Goal: Transaction & Acquisition: Purchase product/service

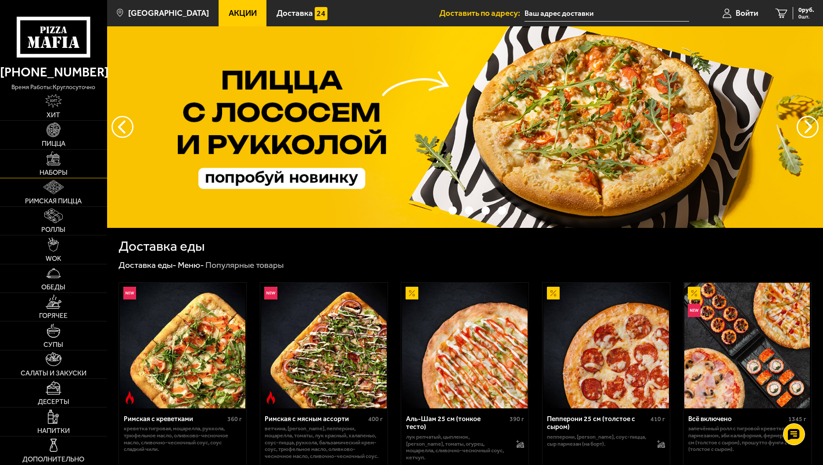
click at [57, 166] on link "Наборы" at bounding box center [53, 164] width 107 height 28
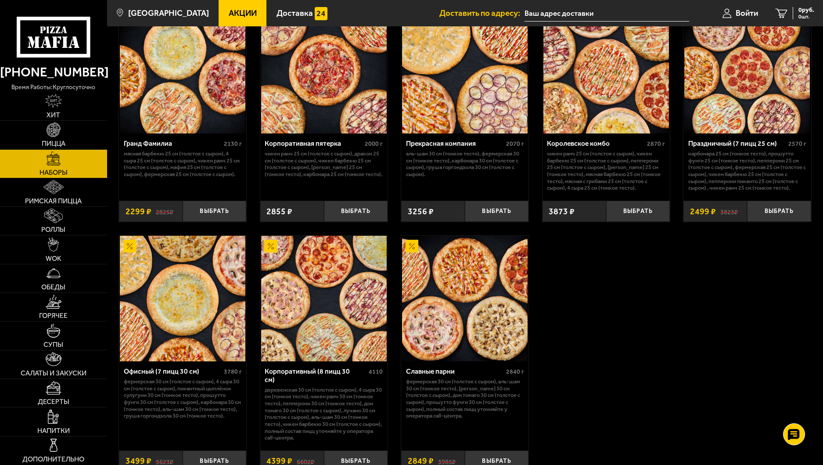
scroll to position [1230, 0]
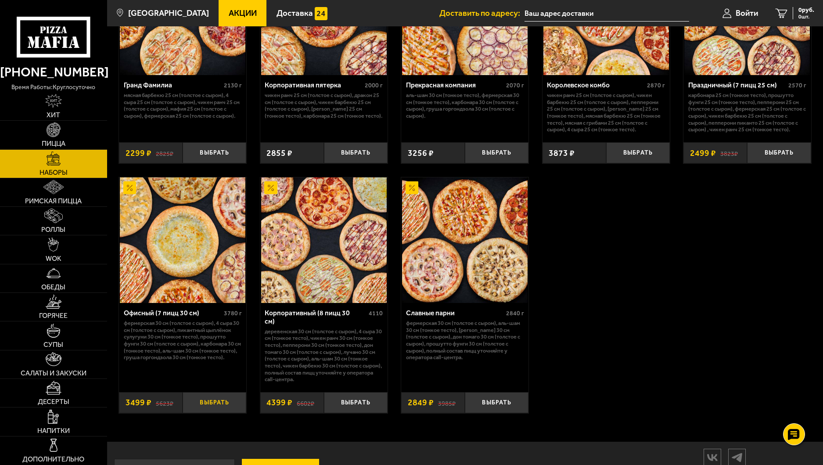
click at [202, 401] on button "Выбрать" at bounding box center [215, 402] width 64 height 21
click at [771, 13] on icon "1" at bounding box center [772, 13] width 12 height 10
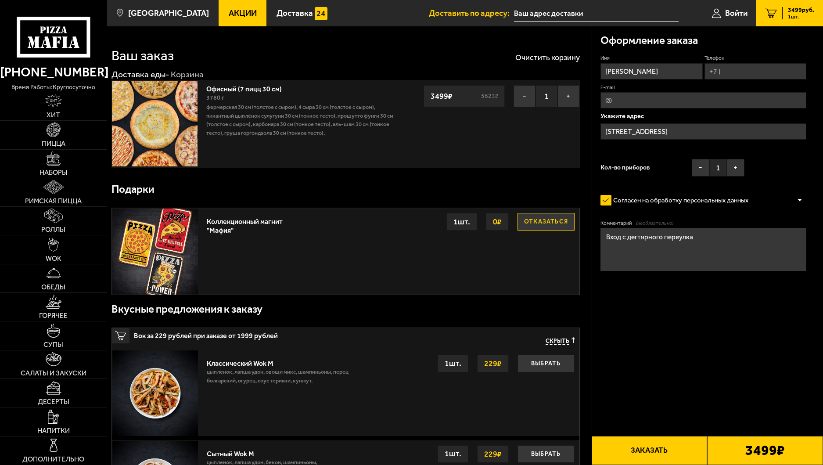
drag, startPoint x: 639, startPoint y: 72, endPoint x: 575, endPoint y: 78, distance: 64.0
type input "l"
type input "дмитрий"
drag, startPoint x: 736, startPoint y: 69, endPoint x: 732, endPoint y: 72, distance: 4.8
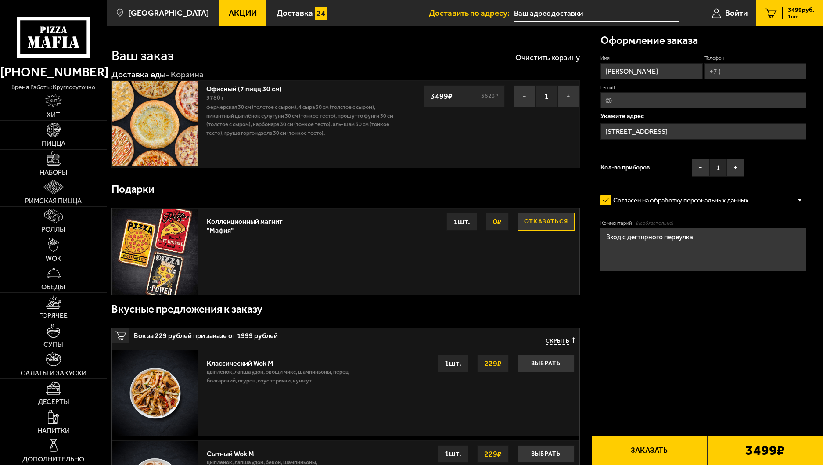
click at [736, 69] on input "Телефон" at bounding box center [756, 71] width 102 height 16
type input "+7 (921) 952-59-91"
click at [803, 57] on icon at bounding box center [803, 58] width 7 height 7
click at [803, 63] on input "+7 (921) 952-59-91" at bounding box center [756, 71] width 102 height 16
click at [778, 56] on span "Применить скидку" at bounding box center [777, 57] width 43 height 7
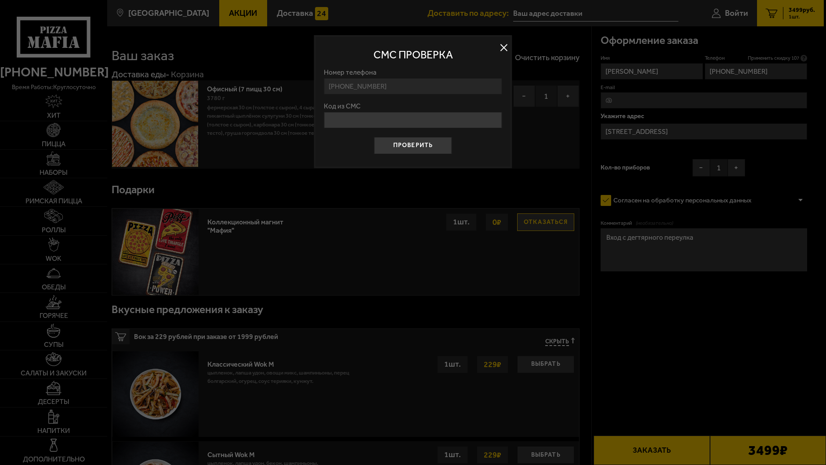
click at [375, 123] on input "Код из СМС" at bounding box center [413, 120] width 178 height 16
type input "199757"
click at [431, 146] on button "Проверить" at bounding box center [412, 145] width 77 height 17
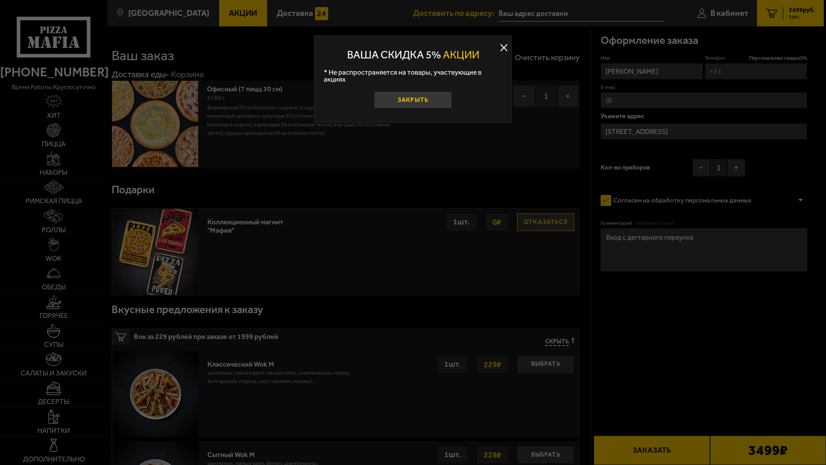
click at [418, 94] on button "Закрыть" at bounding box center [412, 99] width 77 height 17
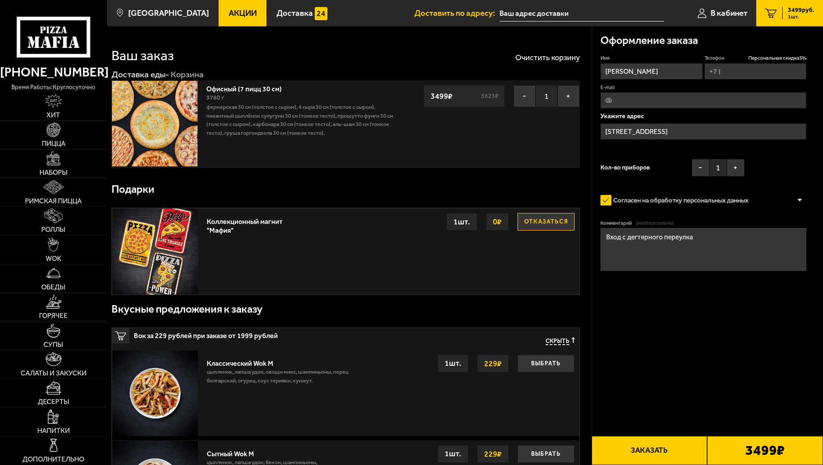
click at [663, 453] on button "Заказать" at bounding box center [650, 450] width 116 height 29
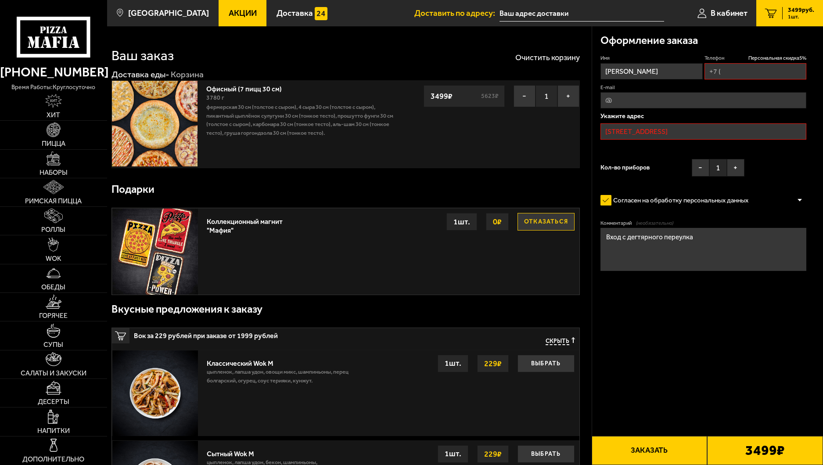
click at [770, 130] on input "Россия, Санкт-Петербург, Новгородская улица, 20" at bounding box center [704, 131] width 206 height 16
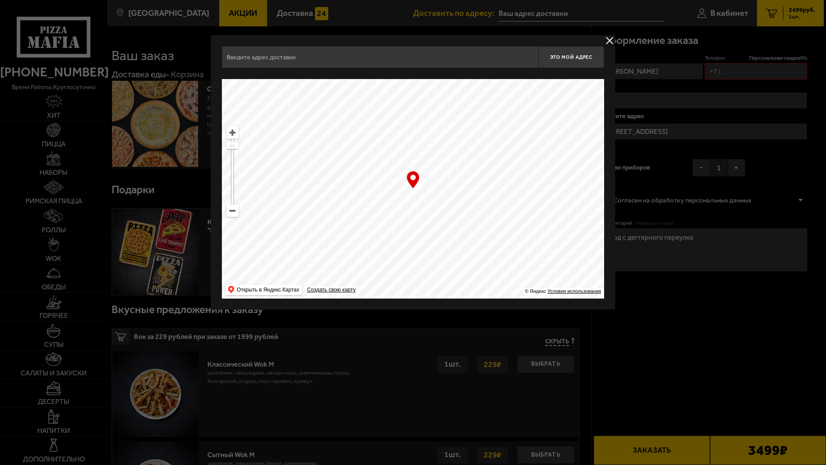
click at [607, 38] on button "delivery type" at bounding box center [609, 40] width 11 height 11
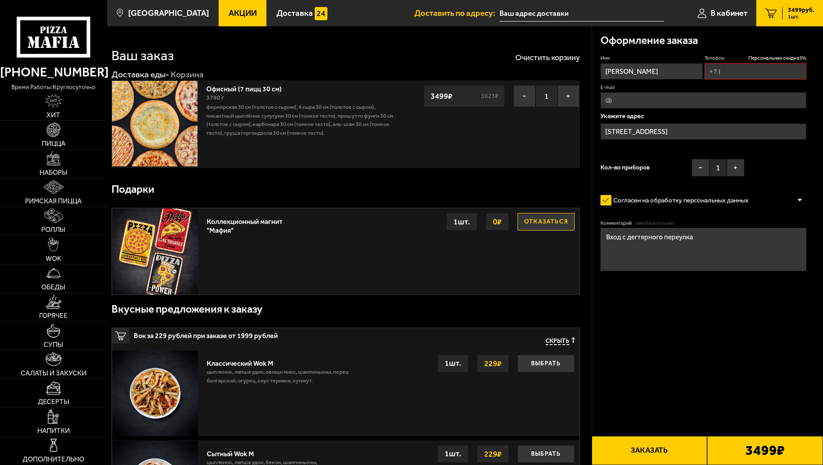
click at [758, 72] on input "Телефон Персональная скидка 5 %" at bounding box center [756, 71] width 102 height 16
type input "+7 (921) 952-59-91"
click at [638, 444] on button "Заказать" at bounding box center [650, 450] width 116 height 29
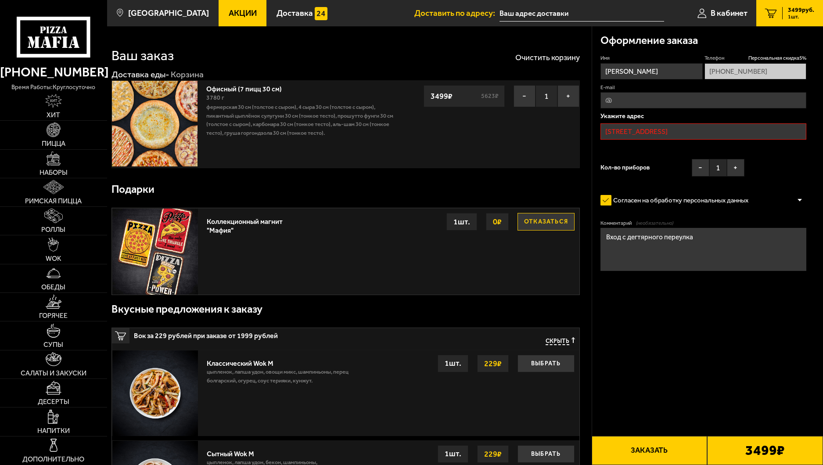
click at [774, 136] on input "Россия, Санкт-Петербург, Новгородская улица, 20" at bounding box center [704, 131] width 206 height 16
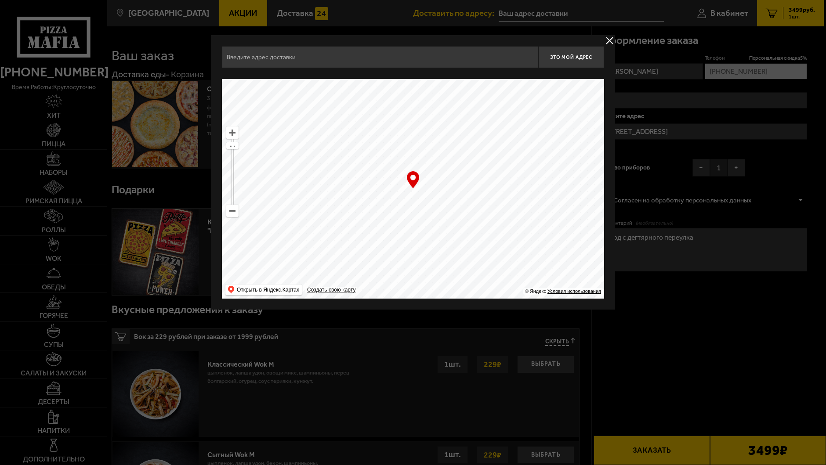
click at [322, 55] on input "text" at bounding box center [380, 57] width 316 height 22
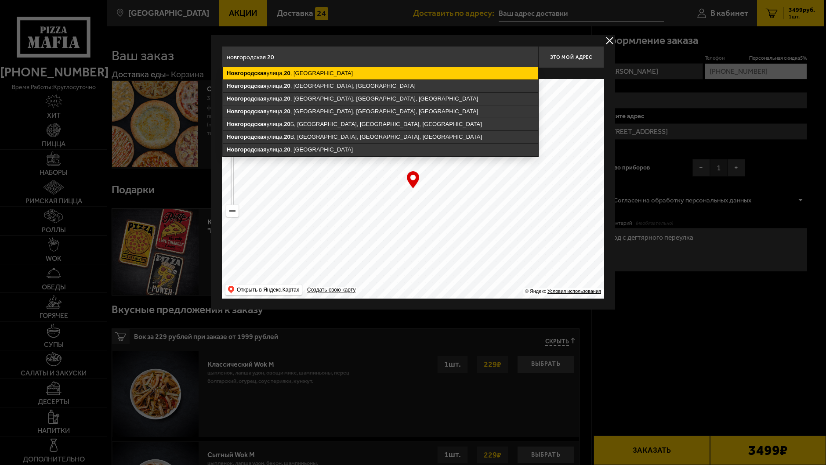
click at [290, 72] on ymaps "20" at bounding box center [287, 73] width 6 height 7
type input "Санкт-Петербург, Новгородская улица, 20"
type input "Новгородская улица, 20"
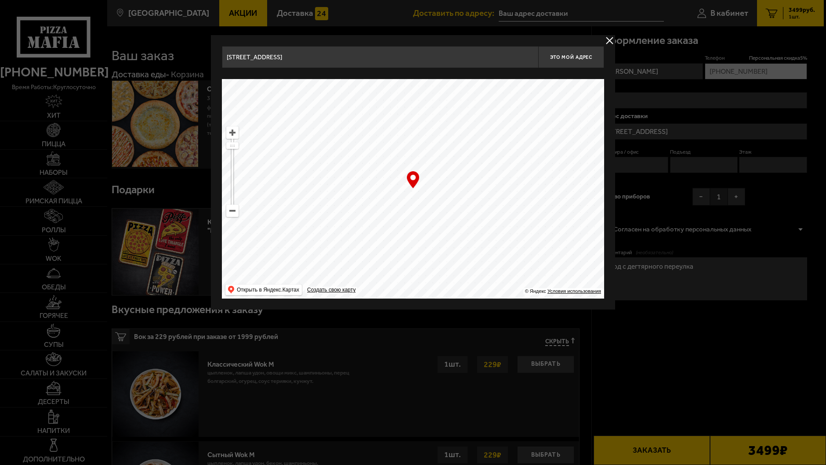
click at [609, 41] on button "delivery type" at bounding box center [609, 40] width 11 height 11
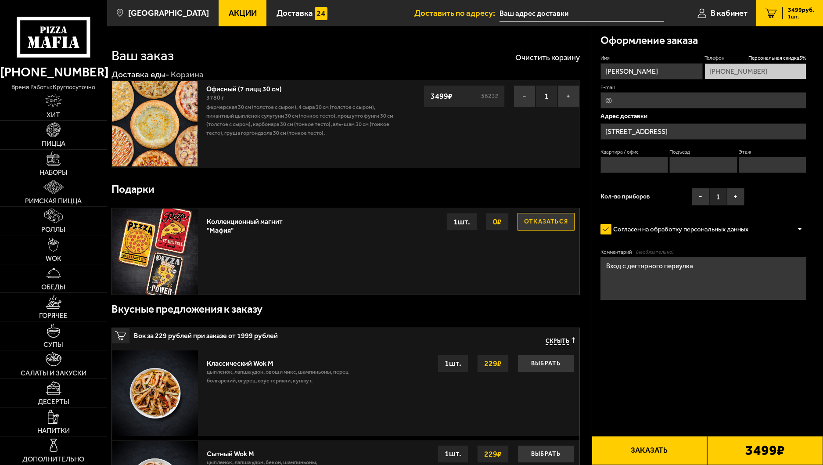
click at [699, 131] on input "Новгородская улица, 20" at bounding box center [704, 131] width 206 height 16
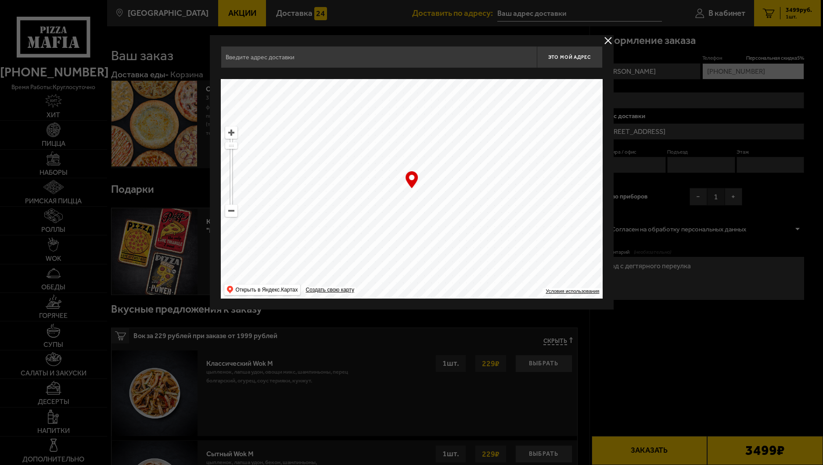
type input "Новгородская улица, 20"
click at [605, 40] on button "delivery type" at bounding box center [609, 40] width 11 height 11
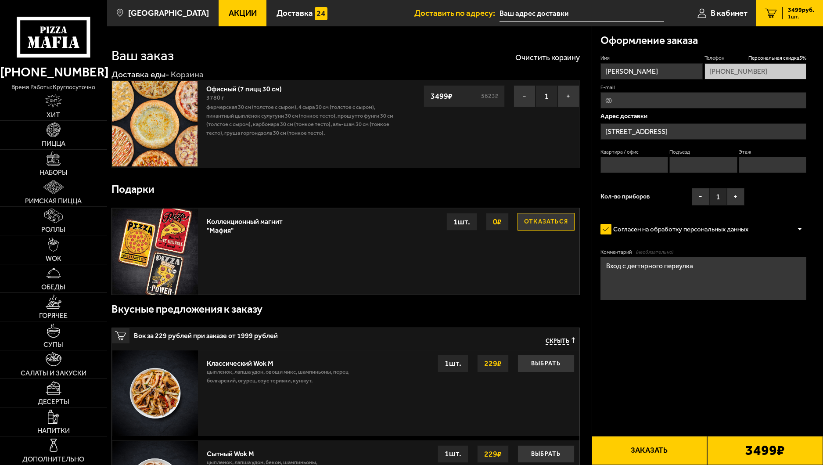
click at [634, 452] on button "Заказать" at bounding box center [650, 450] width 116 height 29
click at [619, 161] on input "Квартира / офис" at bounding box center [635, 165] width 68 height 16
type input "1"
click at [689, 170] on input "Подъезд" at bounding box center [704, 165] width 68 height 16
type input "1"
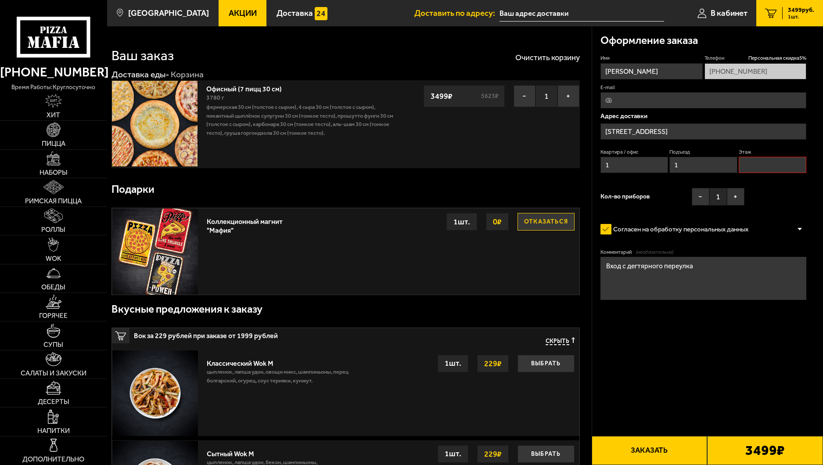
click at [756, 160] on input "Этаж" at bounding box center [773, 165] width 68 height 16
type input "1"
click at [644, 449] on button "Заказать" at bounding box center [650, 450] width 116 height 29
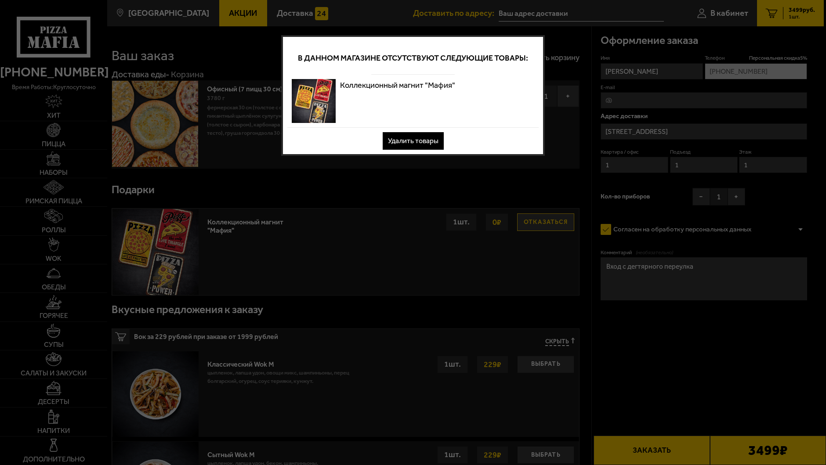
click at [386, 82] on p "Коллекционный магнит "Мафия"" at bounding box center [397, 85] width 115 height 12
click at [416, 141] on button "Удалить товары" at bounding box center [413, 141] width 61 height 18
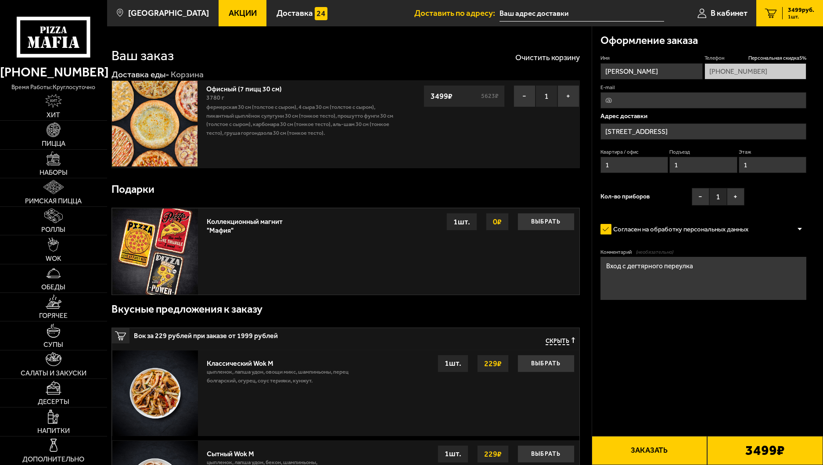
click at [654, 451] on button "Заказать" at bounding box center [650, 450] width 116 height 29
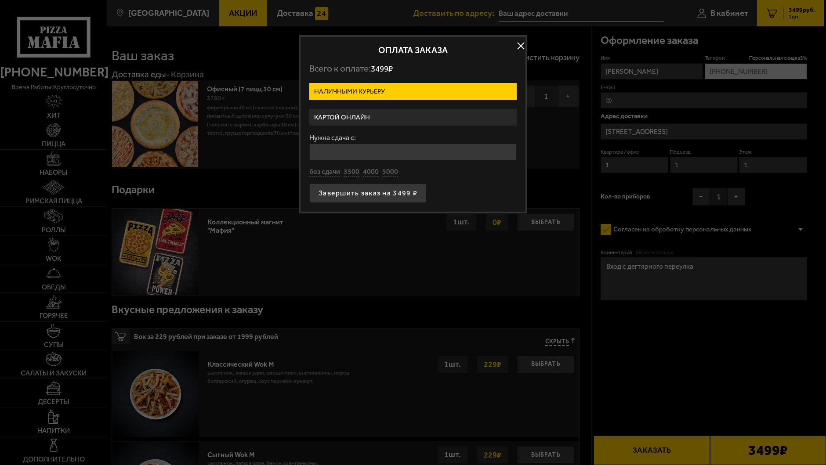
click at [385, 116] on label "Картой онлайн" at bounding box center [412, 117] width 207 height 17
click at [0, 0] on input "Картой онлайн" at bounding box center [0, 0] width 0 height 0
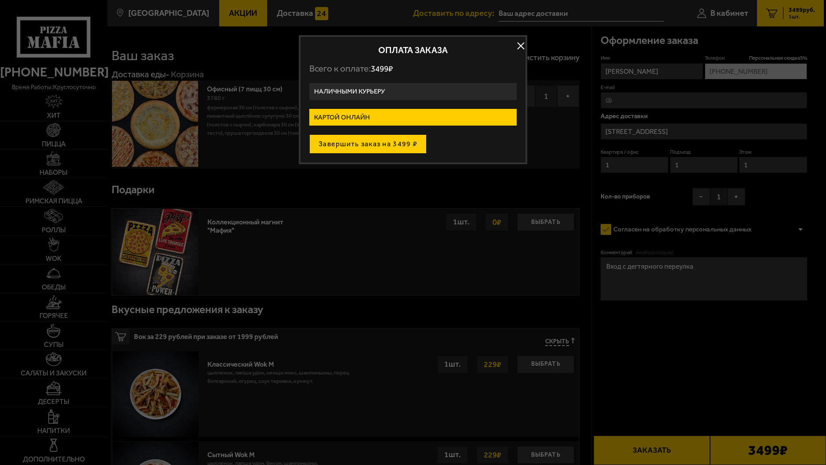
click at [382, 144] on button "Завершить заказ на 3499 ₽" at bounding box center [367, 143] width 117 height 19
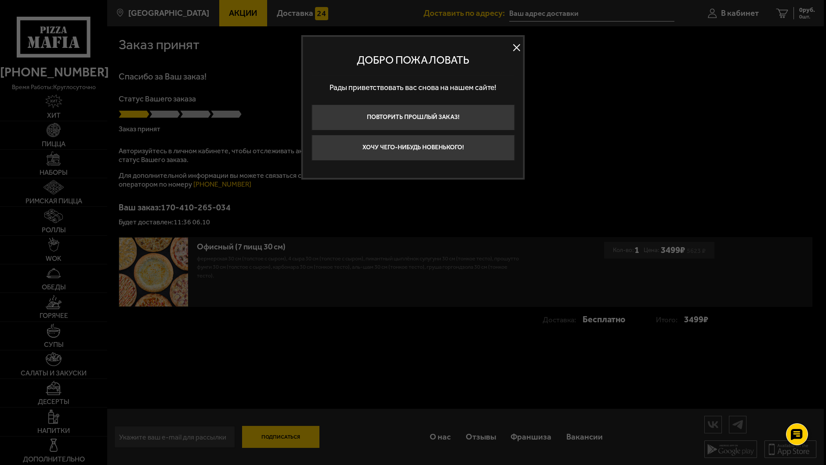
click at [516, 48] on button at bounding box center [516, 47] width 13 height 13
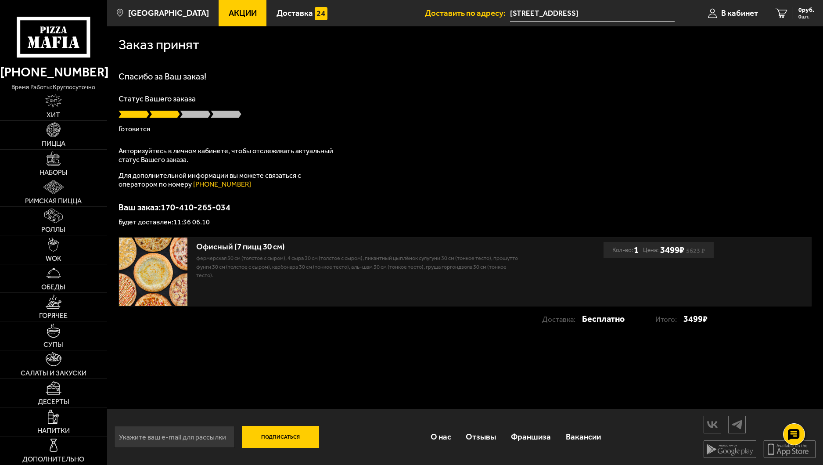
click at [201, 112] on span at bounding box center [195, 114] width 31 height 9
click at [167, 112] on span at bounding box center [164, 114] width 31 height 9
drag, startPoint x: 175, startPoint y: 224, endPoint x: 242, endPoint y: 207, distance: 68.8
click at [242, 207] on div "Ваш заказ: 170-410-265-034 Будет доставлен: 11:36 06.10" at bounding box center [465, 214] width 693 height 23
